Goal: Task Accomplishment & Management: Manage account settings

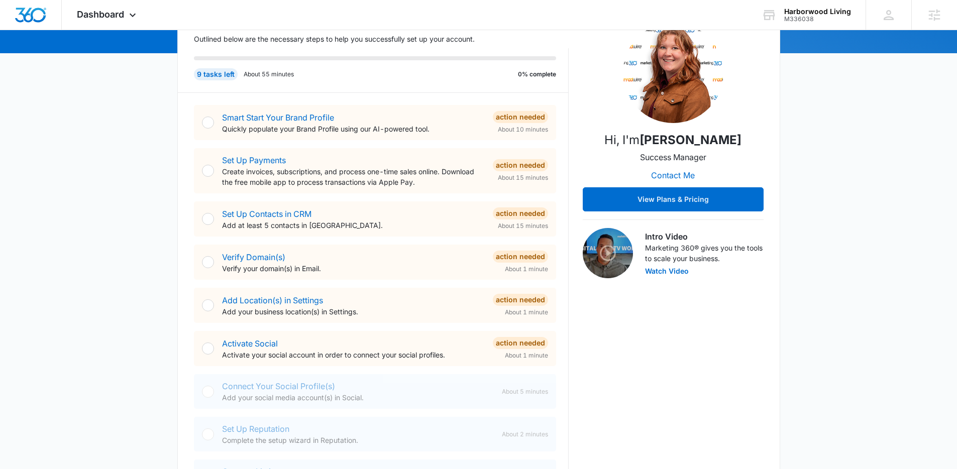
scroll to position [145, 0]
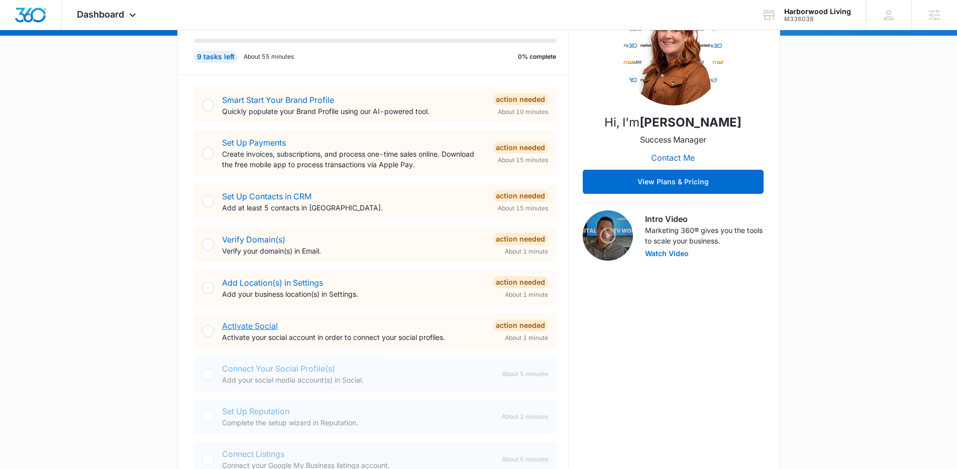
click at [247, 325] on link "Activate Social" at bounding box center [250, 326] width 56 height 10
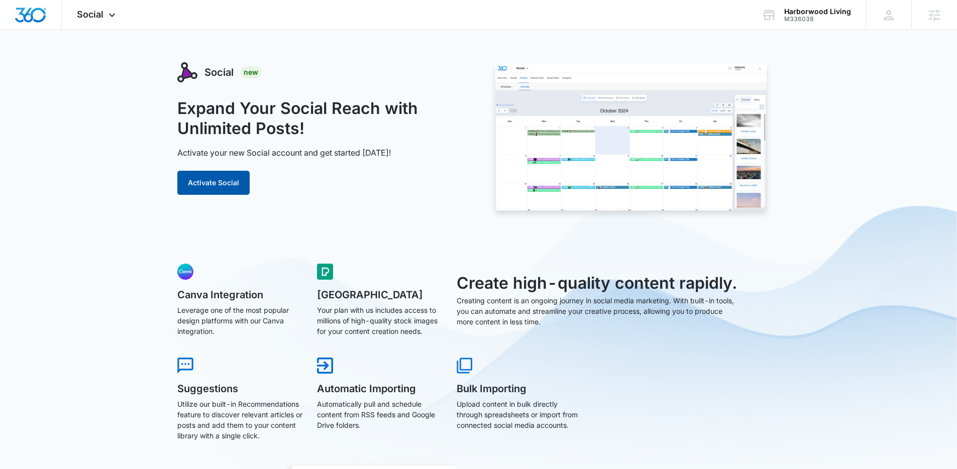
click at [193, 176] on button "Activate Social" at bounding box center [213, 183] width 72 height 24
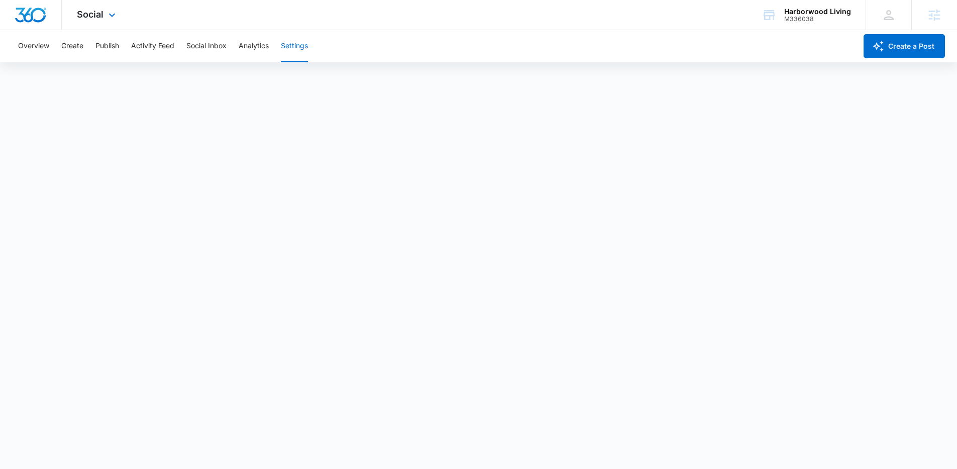
click at [107, 7] on div "Social Apps Reputation Websites Forms CRM Email Social Shop Content Ads Intelli…" at bounding box center [97, 15] width 71 height 30
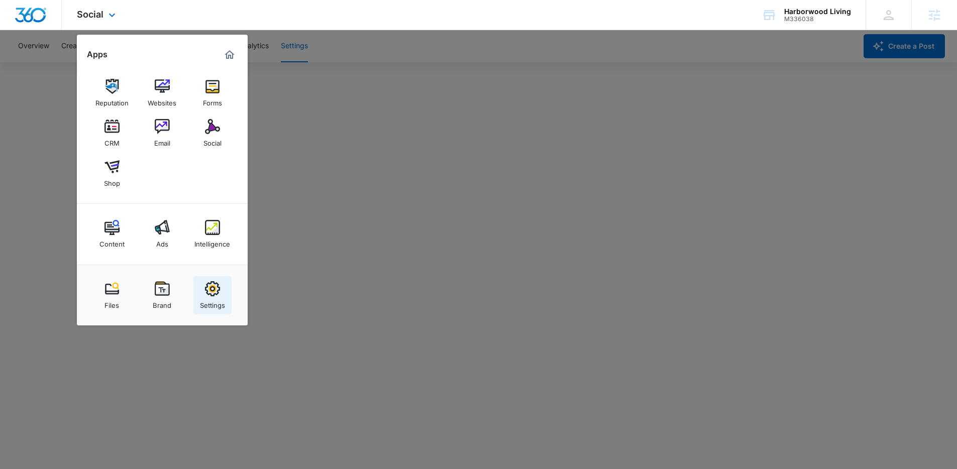
click at [218, 303] on div "Settings" at bounding box center [212, 302] width 25 height 13
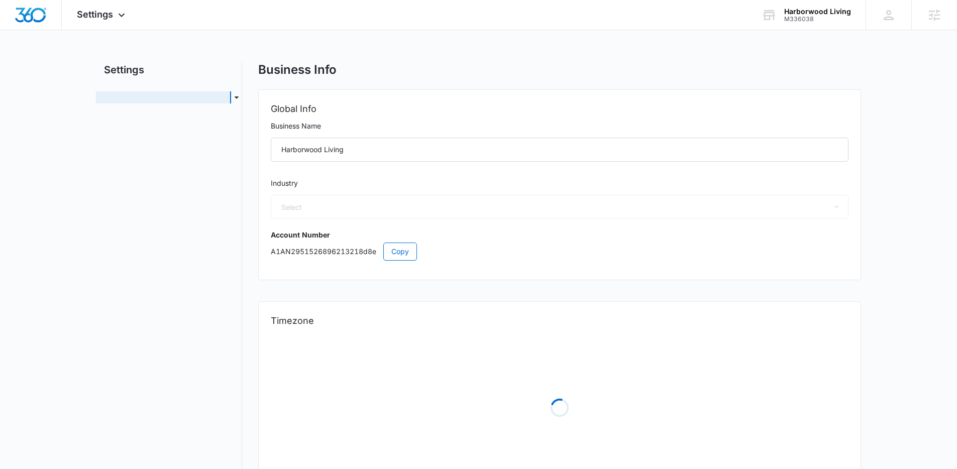
select select "US"
select select "America/[GEOGRAPHIC_DATA]"
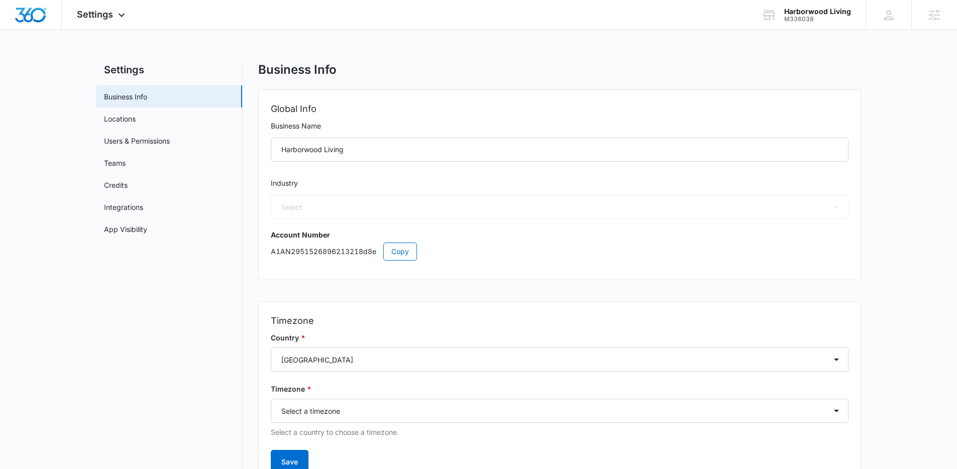
select select "20"
click at [158, 146] on link "Users & Permissions" at bounding box center [137, 141] width 66 height 11
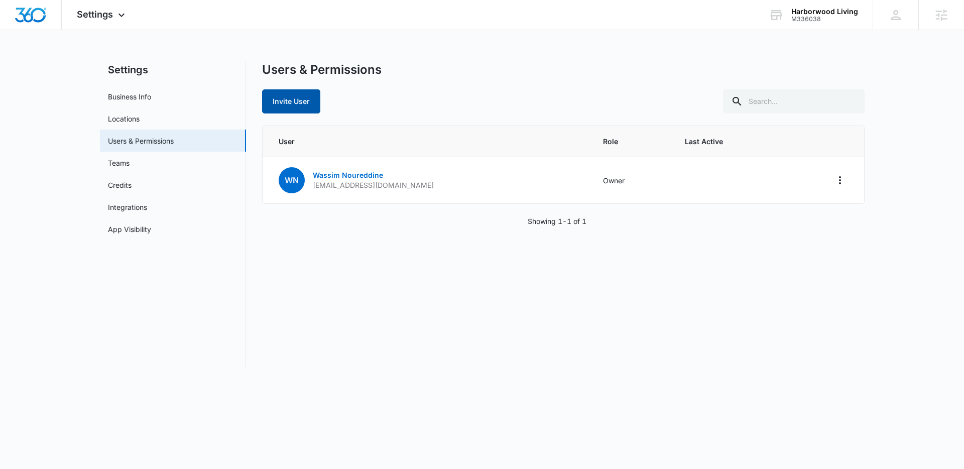
click at [314, 101] on button "Invite User" at bounding box center [291, 101] width 58 height 24
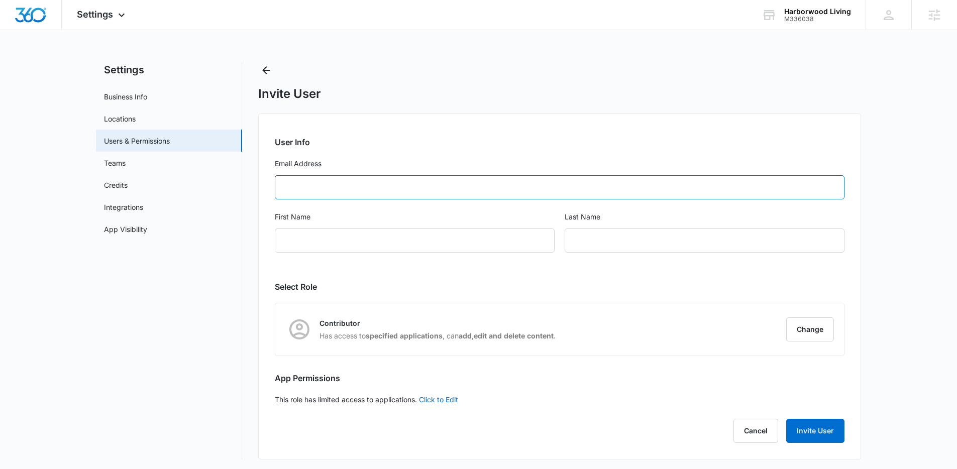
click at [391, 190] on input "Email Address" at bounding box center [559, 187] width 569 height 24
paste input "[EMAIL_ADDRESS][DOMAIN_NAME]"
type input "[EMAIL_ADDRESS][DOMAIN_NAME]"
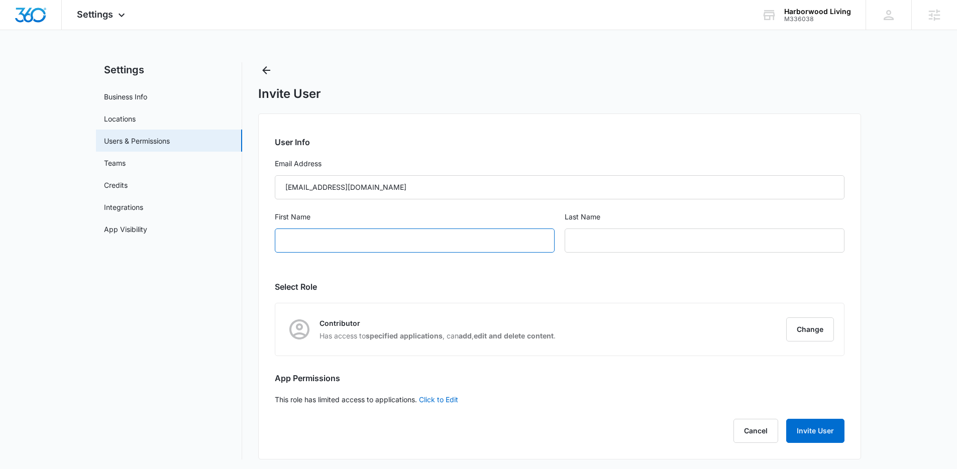
click at [389, 238] on input "First Name" at bounding box center [415, 240] width 280 height 24
type input "Harborwood"
type input "Living"
click at [819, 338] on button "Change" at bounding box center [810, 329] width 48 height 24
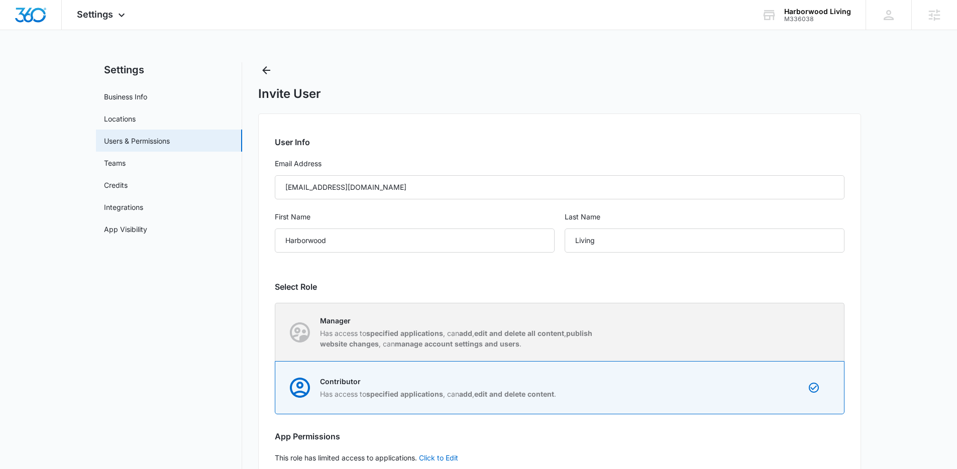
click at [524, 351] on div "Manager Has access to specified applications , can add , edit and delete all co…" at bounding box center [560, 332] width 568 height 58
click at [276, 332] on input "Manager Has access to specified applications , can add , edit and delete all co…" at bounding box center [275, 332] width 1 height 1
radio input "true"
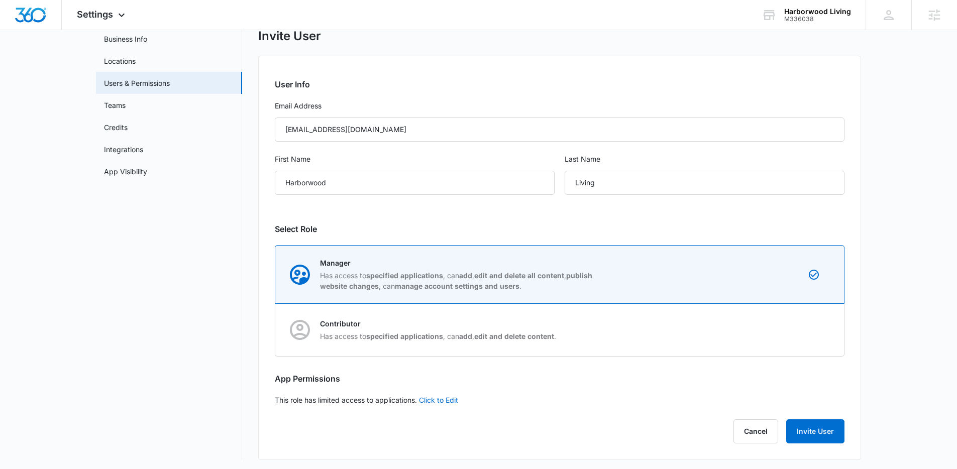
scroll to position [61, 0]
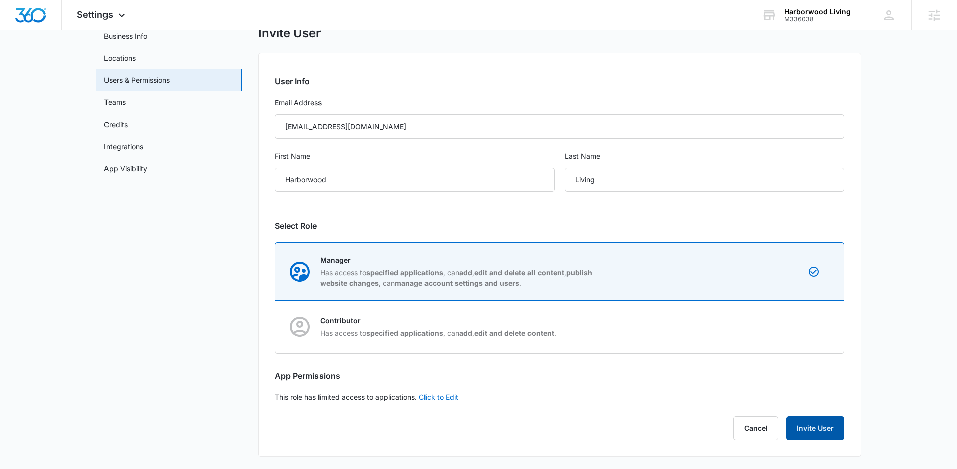
click at [827, 435] on button "Invite User" at bounding box center [815, 428] width 58 height 24
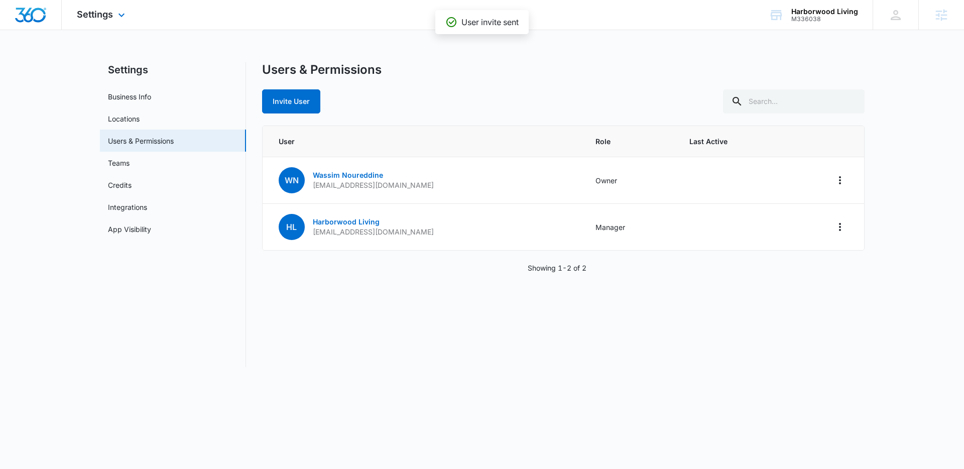
click at [114, 13] on div "Settings Apps Reputation Websites Forms CRM Email Social Shop Content Ads Intel…" at bounding box center [102, 15] width 81 height 30
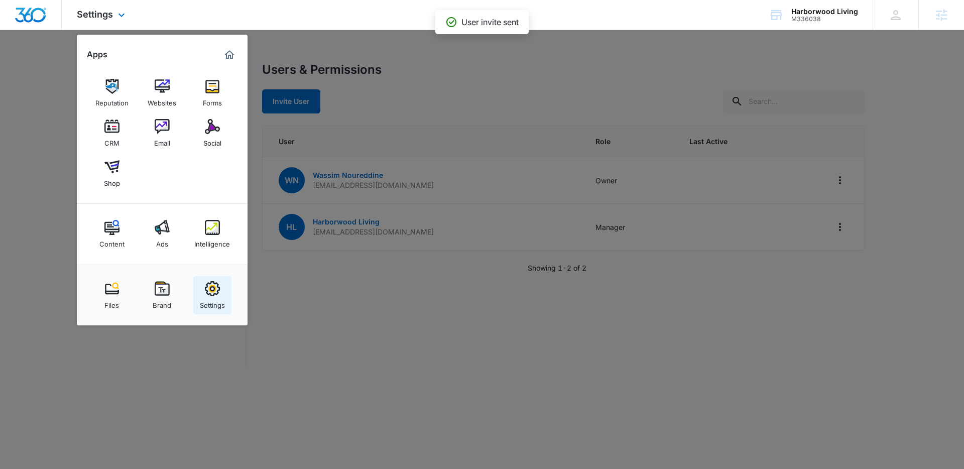
click at [196, 294] on link "Settings" at bounding box center [212, 295] width 38 height 38
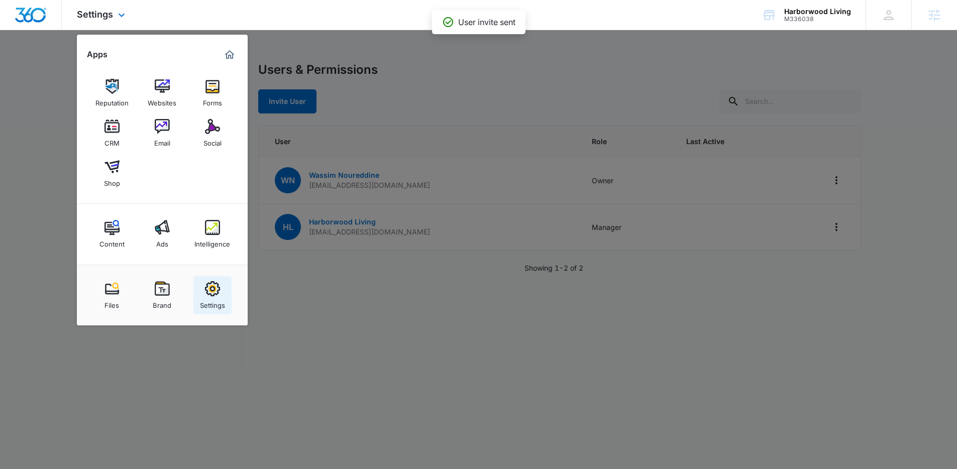
select select "20"
select select "US"
select select "America/[GEOGRAPHIC_DATA]"
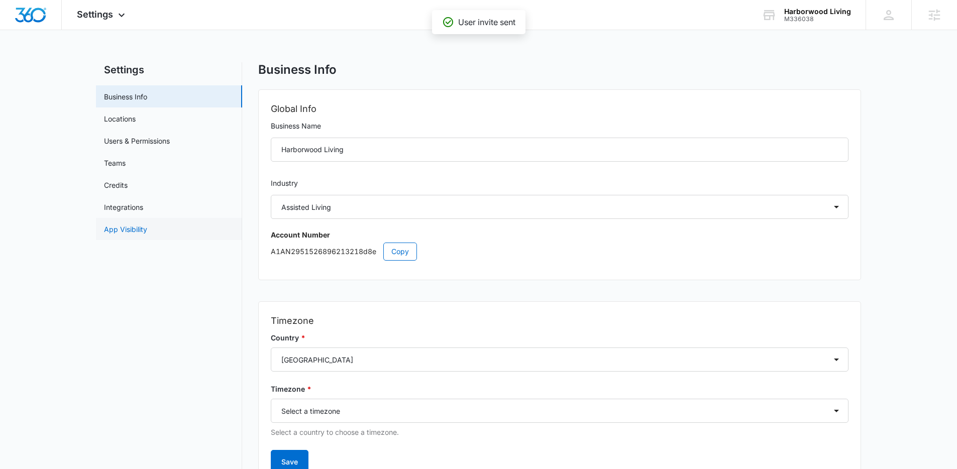
click at [138, 225] on link "App Visibility" at bounding box center [125, 229] width 43 height 11
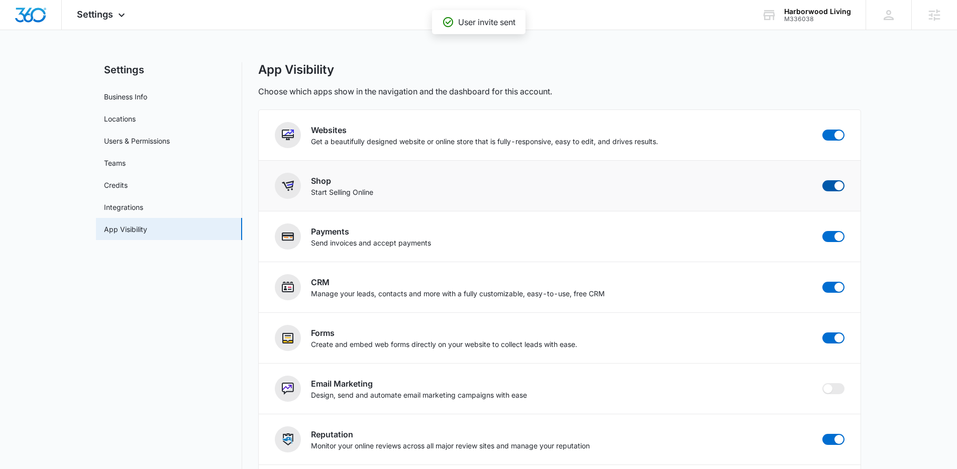
click at [837, 186] on span at bounding box center [838, 185] width 9 height 9
click at [822, 180] on input "checkbox" at bounding box center [822, 180] width 1 height 1
checkbox input "false"
